Goal: Find specific page/section: Find specific page/section

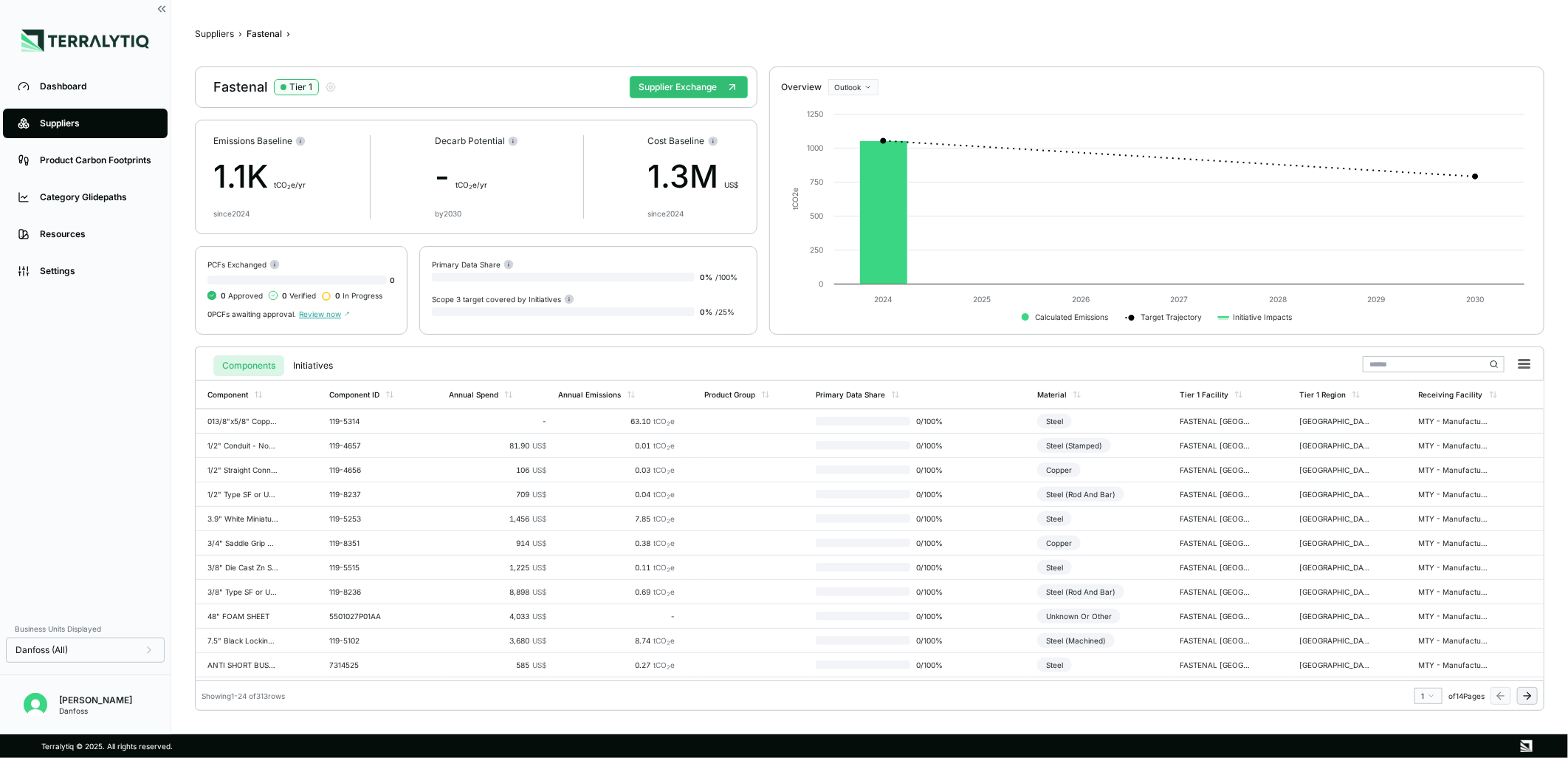
scroll to position [314, 0]
click at [90, 120] on div "Suppliers" at bounding box center [96, 123] width 113 height 11
click at [77, 122] on div "Suppliers" at bounding box center [96, 123] width 113 height 11
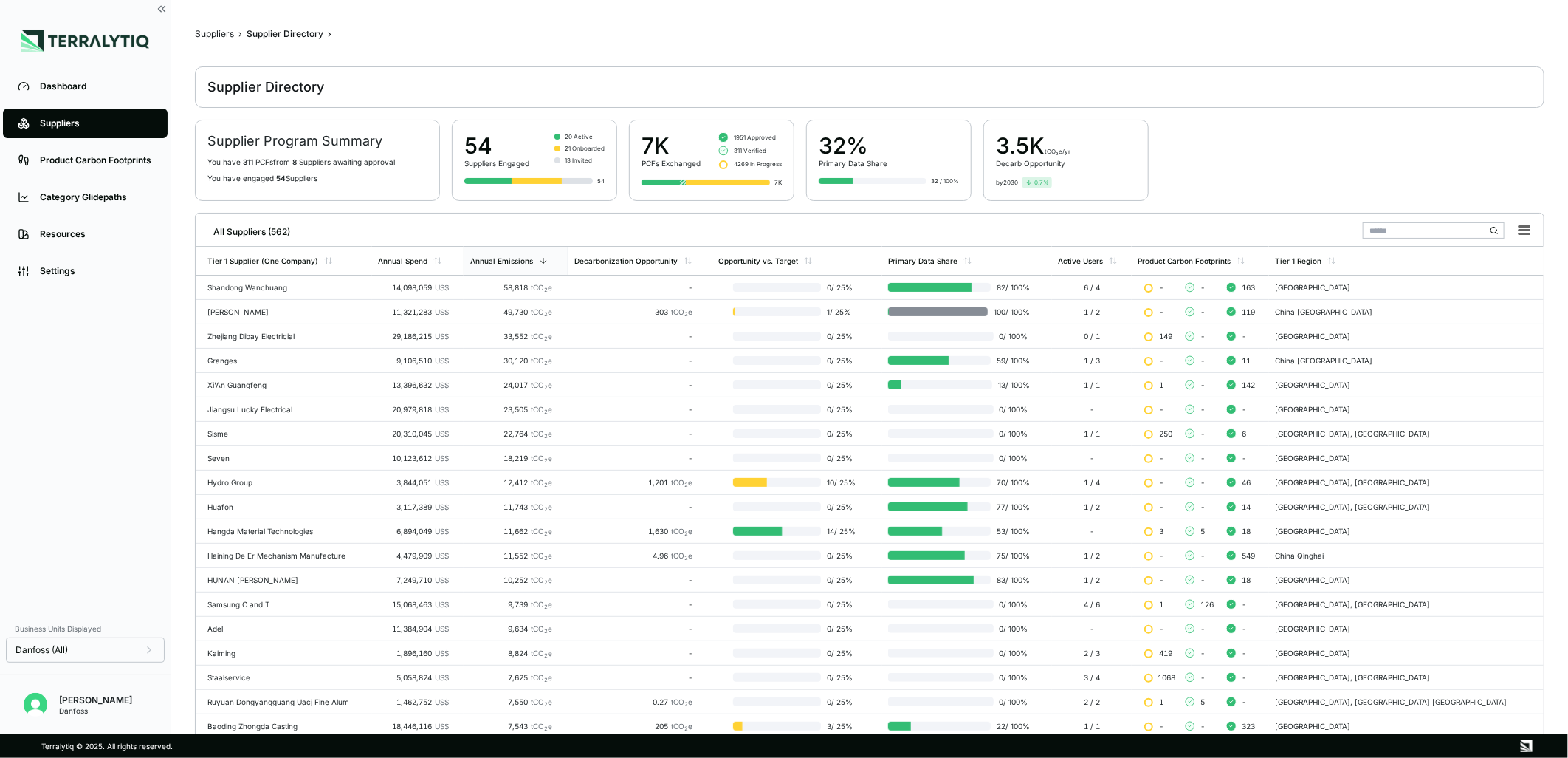
click at [1406, 231] on input "text" at bounding box center [1433, 230] width 142 height 16
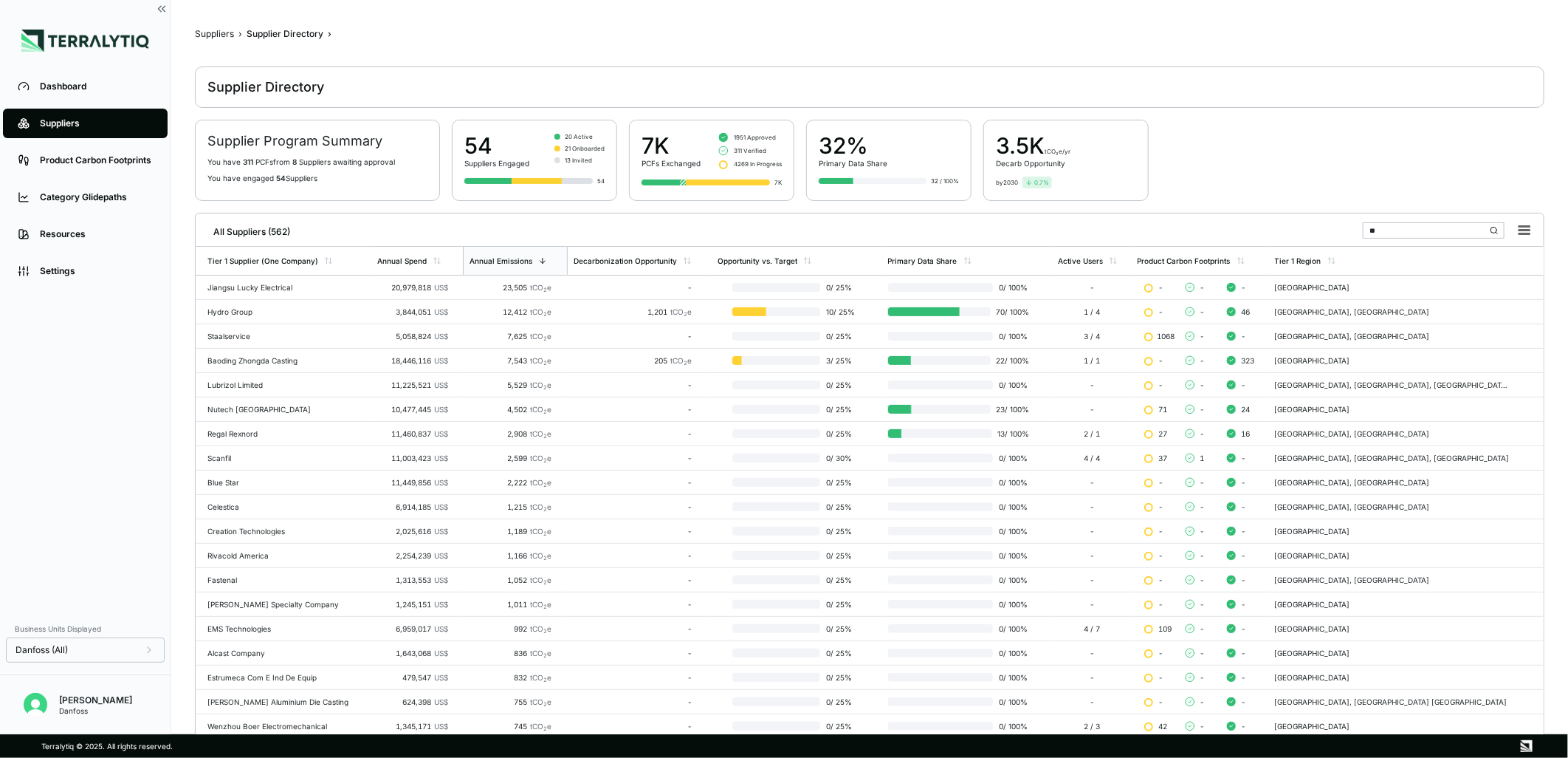
type input "*"
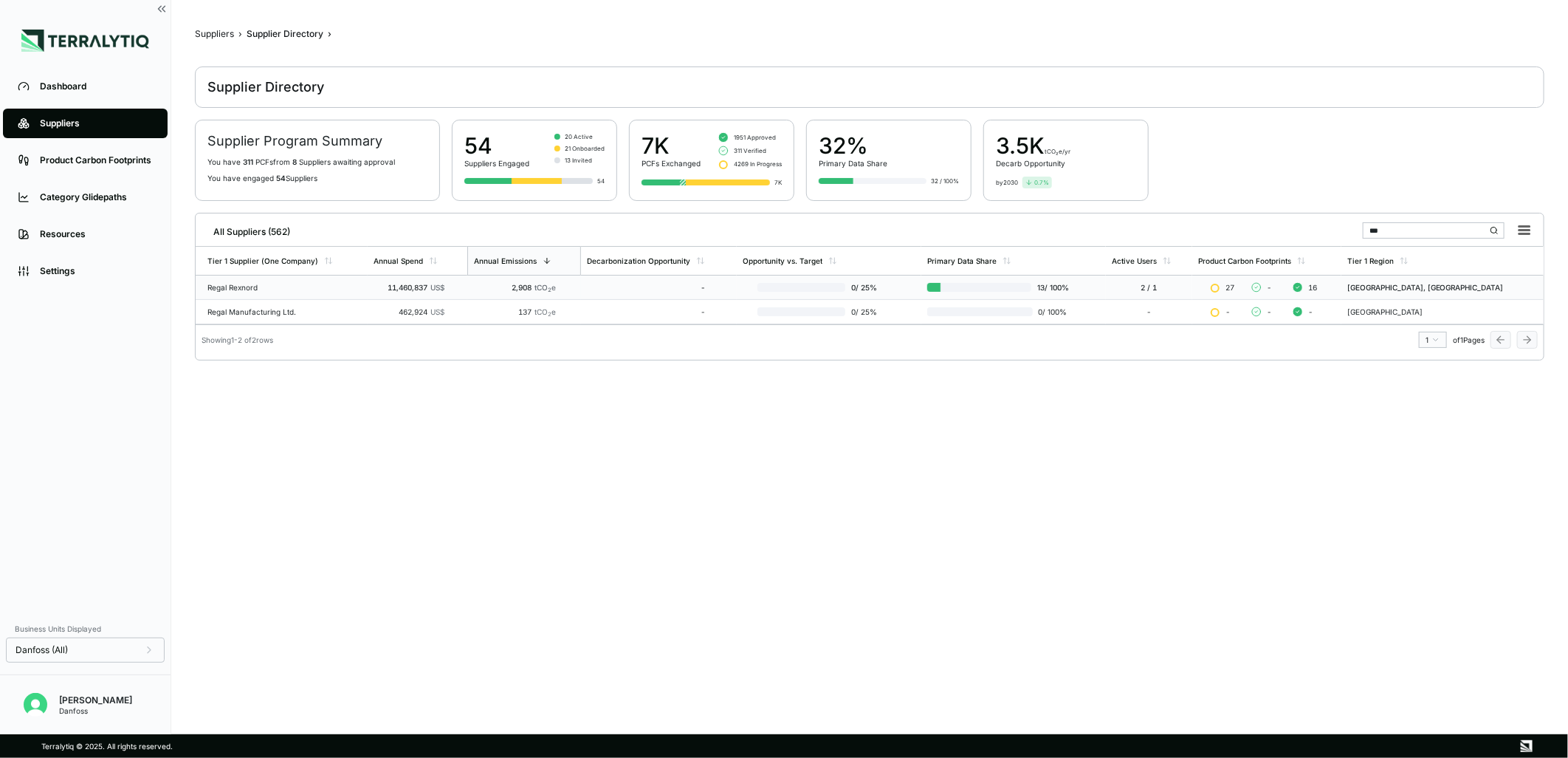
type input "***"
click at [214, 284] on div "Regal Rexnord" at bounding box center [285, 288] width 155 height 9
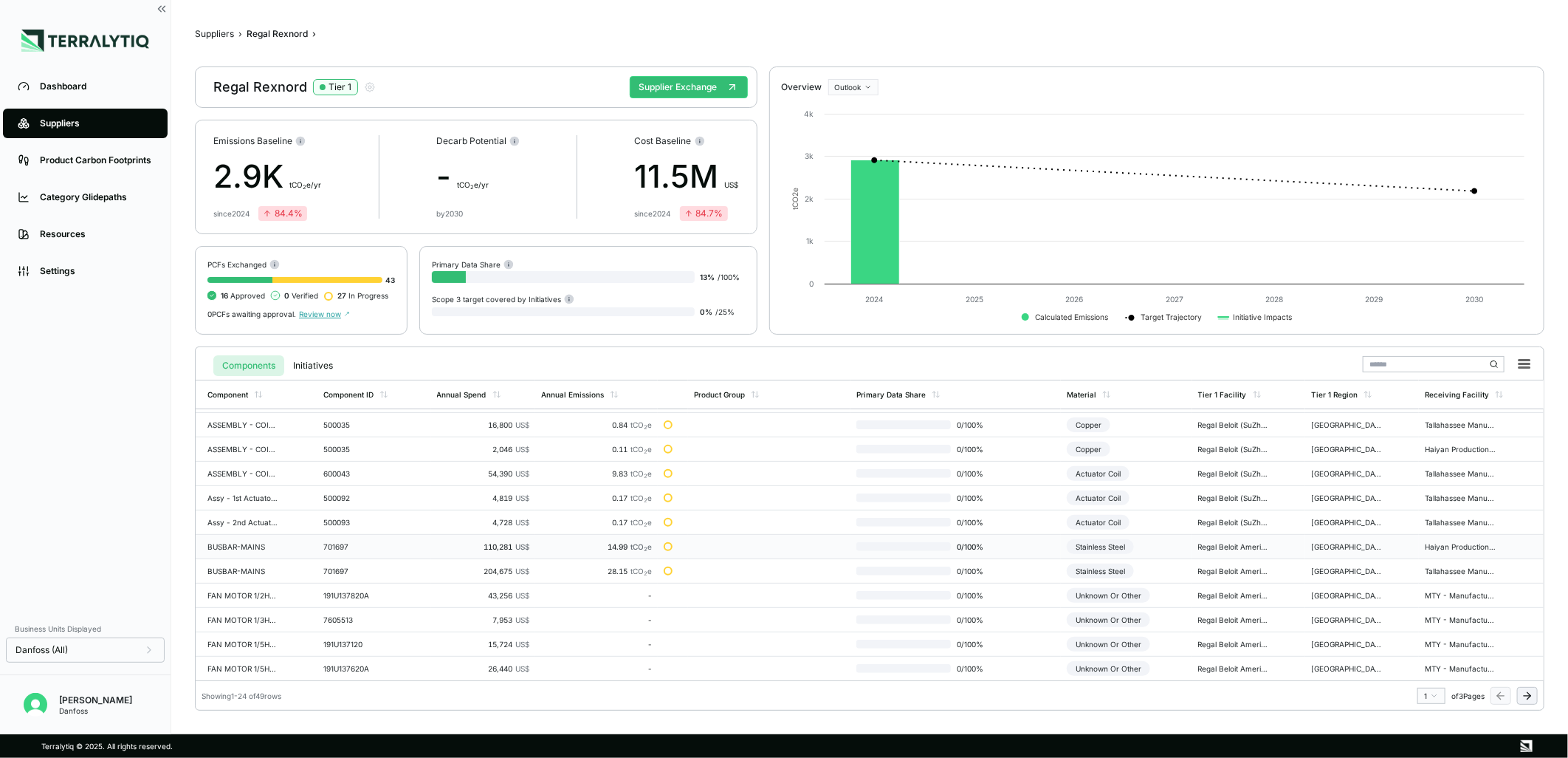
scroll to position [314, 0]
